Goal: Transaction & Acquisition: Purchase product/service

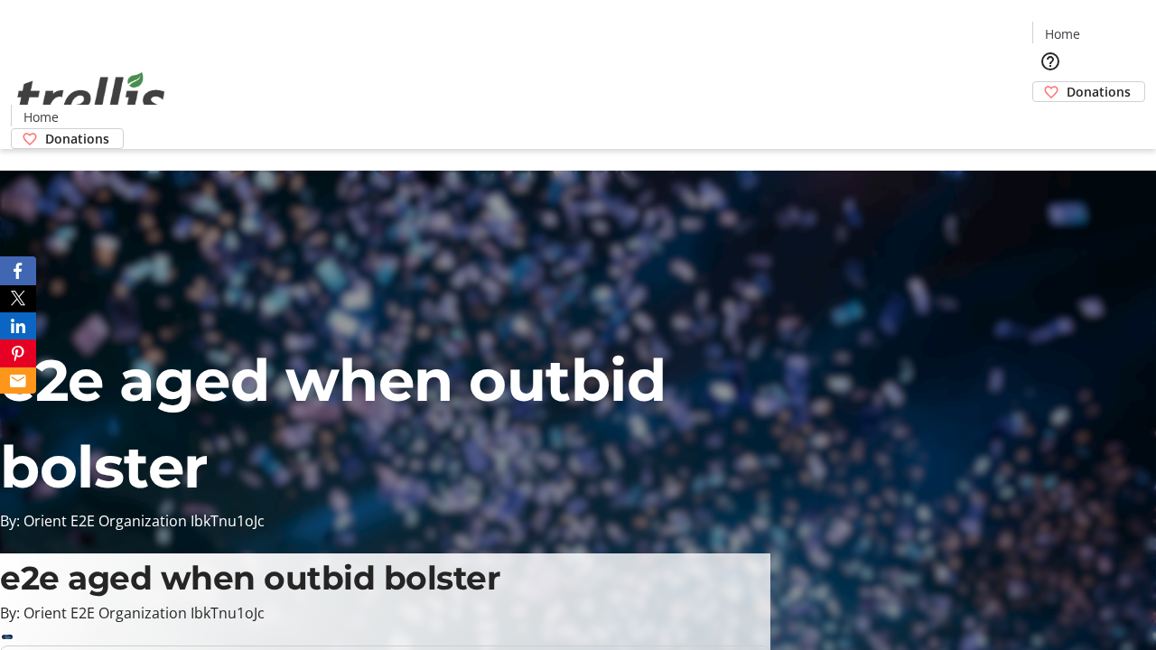
click at [1067, 82] on span "Donations" at bounding box center [1099, 91] width 64 height 19
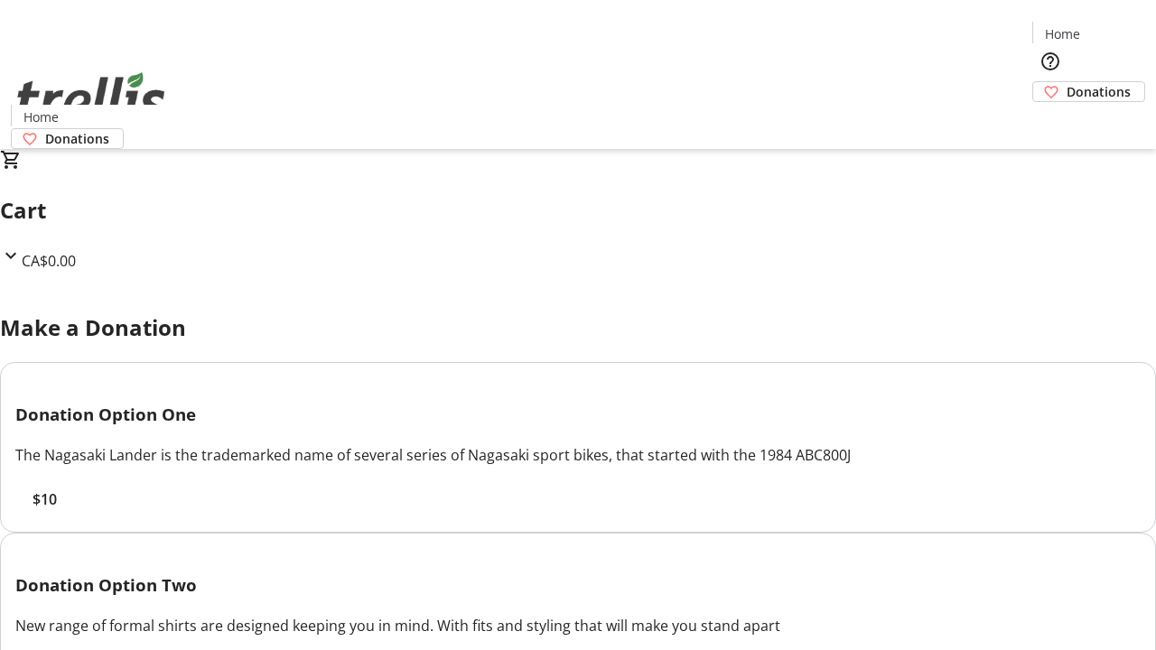
click at [57, 510] on span "$10" at bounding box center [45, 500] width 24 height 22
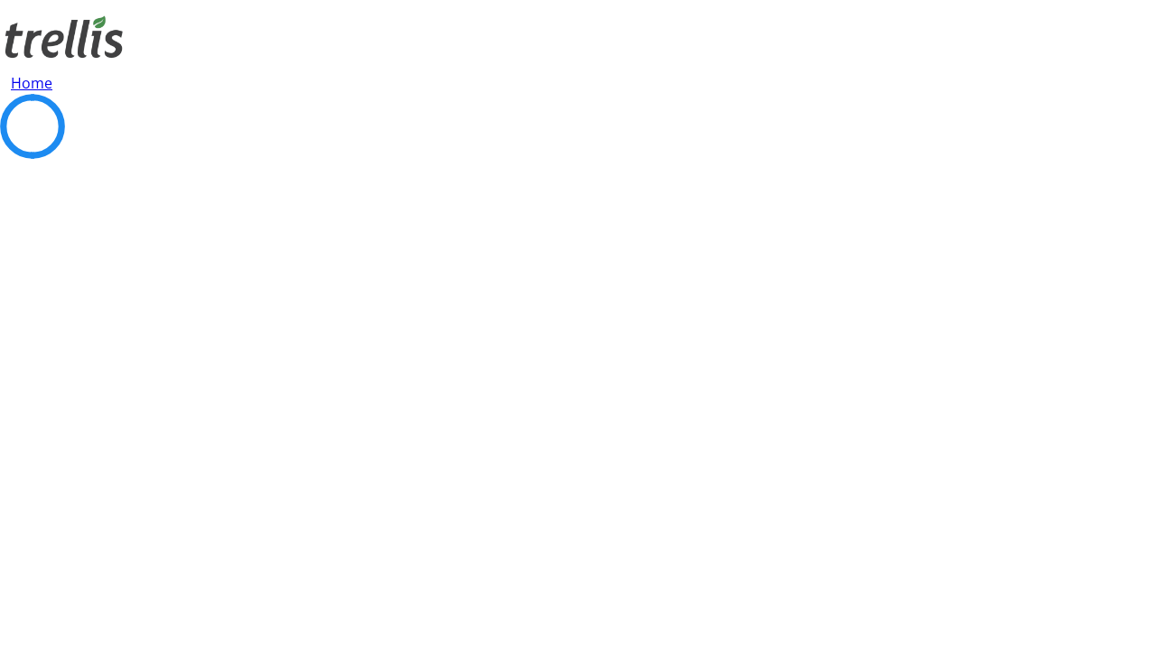
select select "CA"
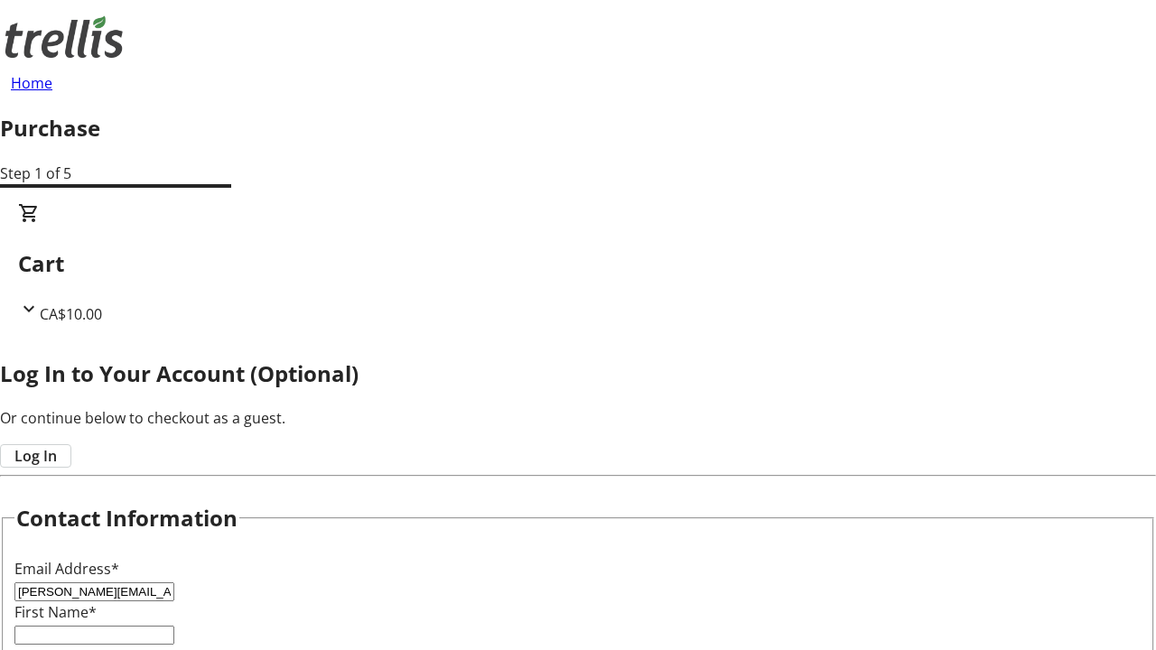
type input "[PERSON_NAME][EMAIL_ADDRESS][DOMAIN_NAME]"
type input "[PERSON_NAME]"
type input "Frami"
type input "[STREET_ADDRESS][PERSON_NAME]"
type input "Kelowna"
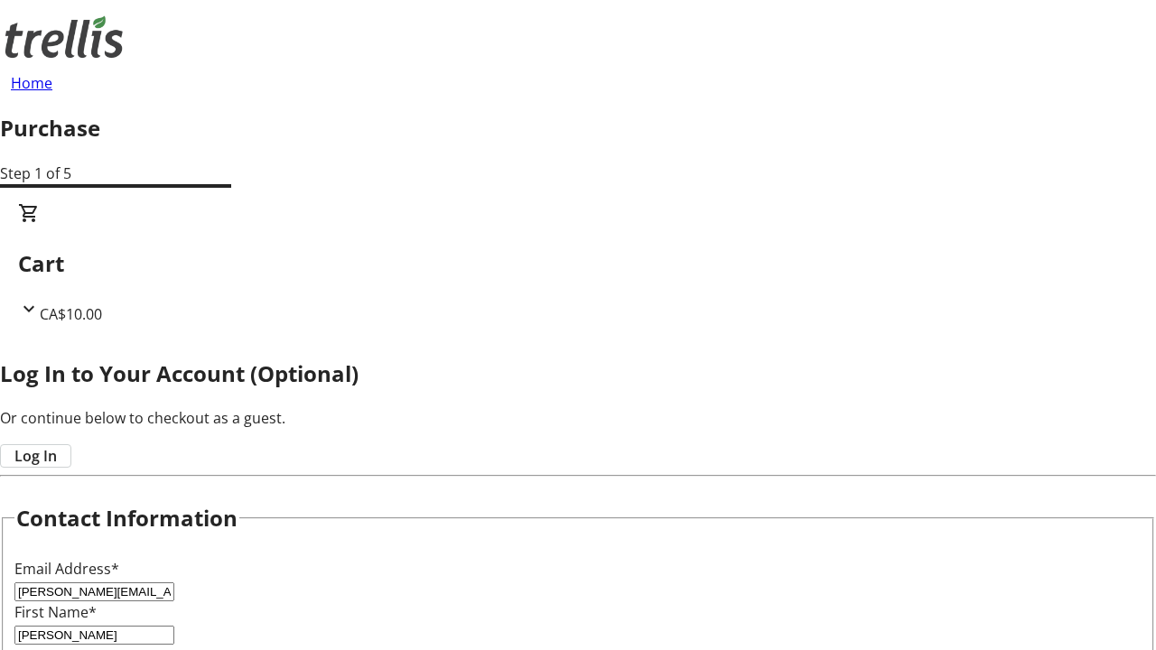
select select "BC"
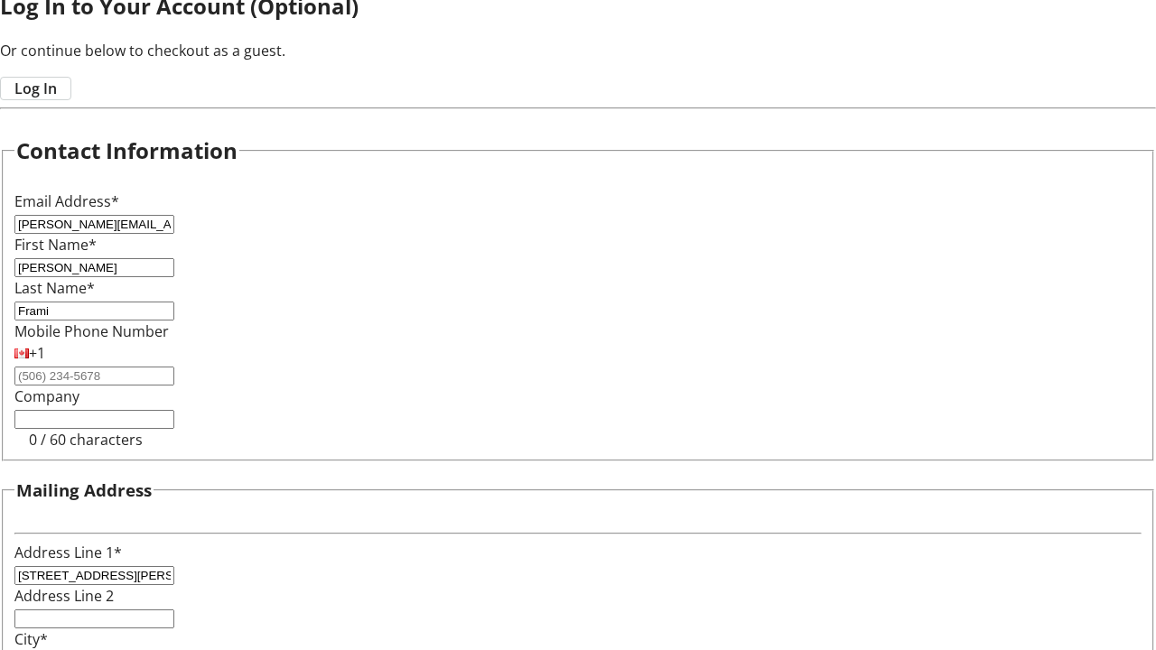
type input "Kelowna"
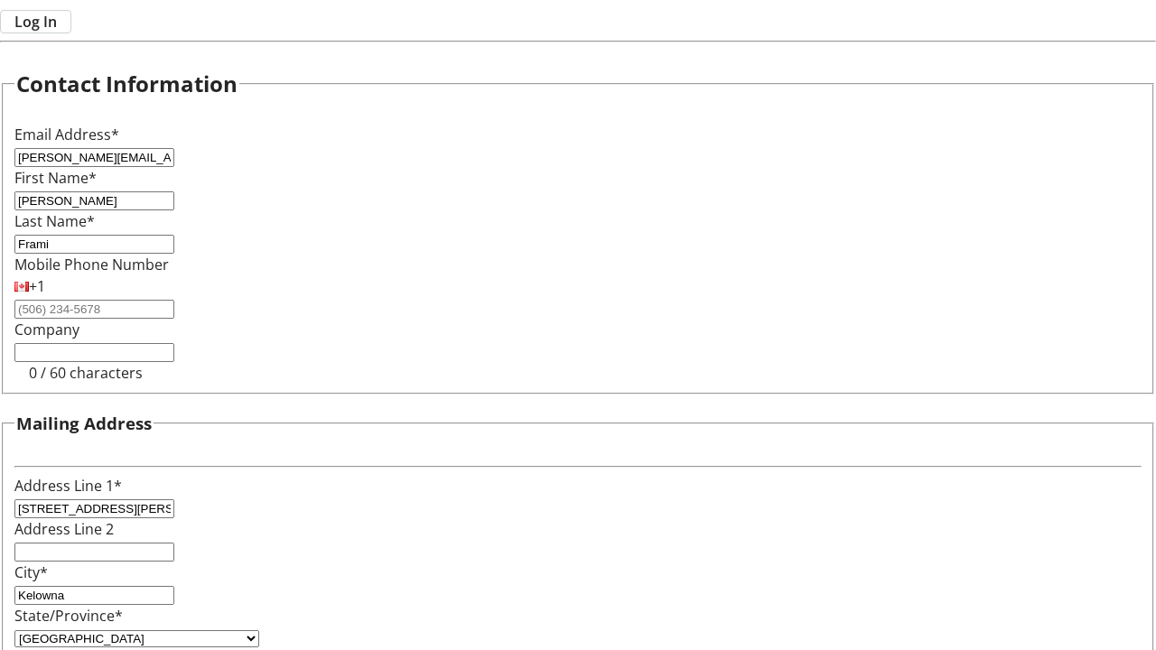
type input "V1Y 0C2"
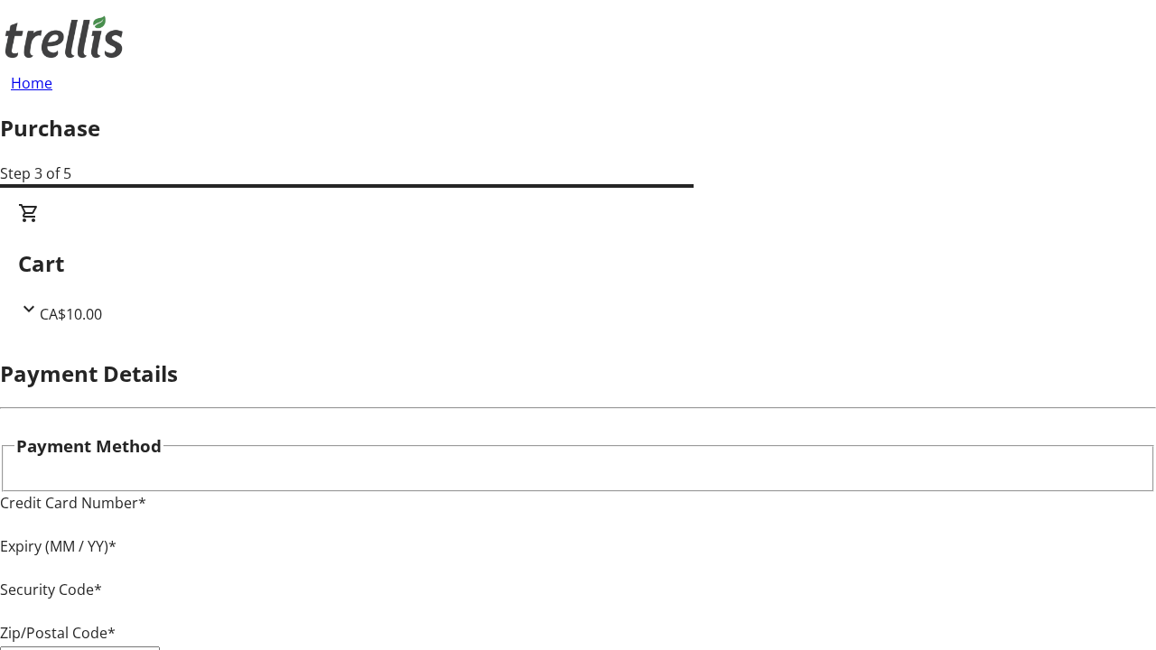
type input "V1Y 0C2"
